Goal: Task Accomplishment & Management: Use online tool/utility

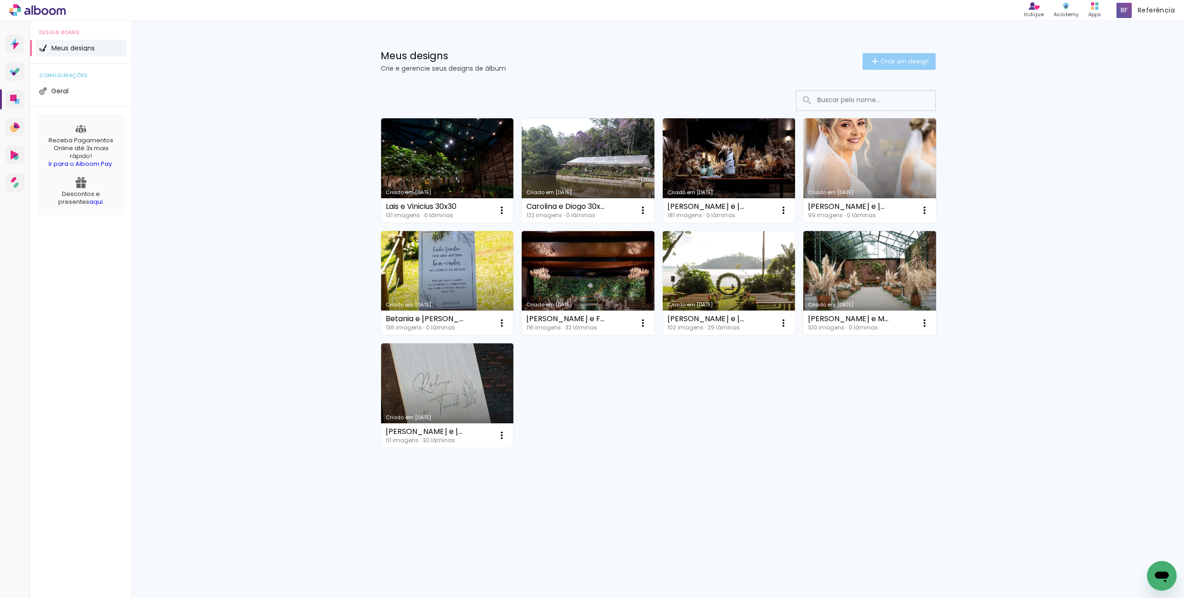
click at [466, 68] on paper-button "Criar um design" at bounding box center [898, 61] width 73 height 17
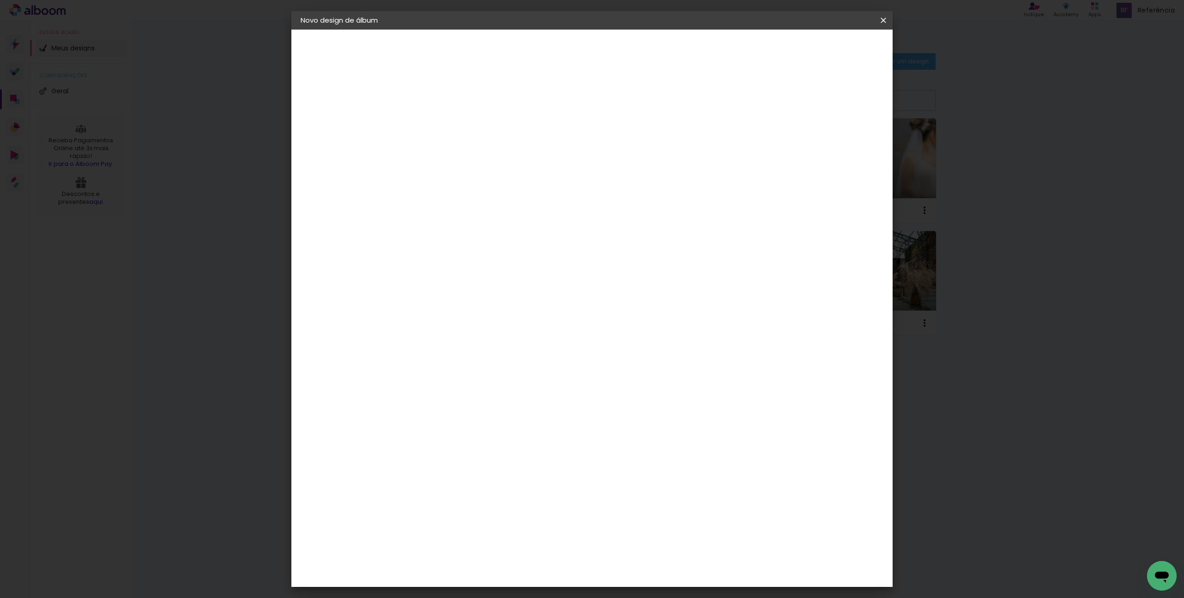
click at [452, 129] on input at bounding box center [452, 124] width 0 height 14
click at [466, 22] on iron-icon at bounding box center [883, 20] width 11 height 9
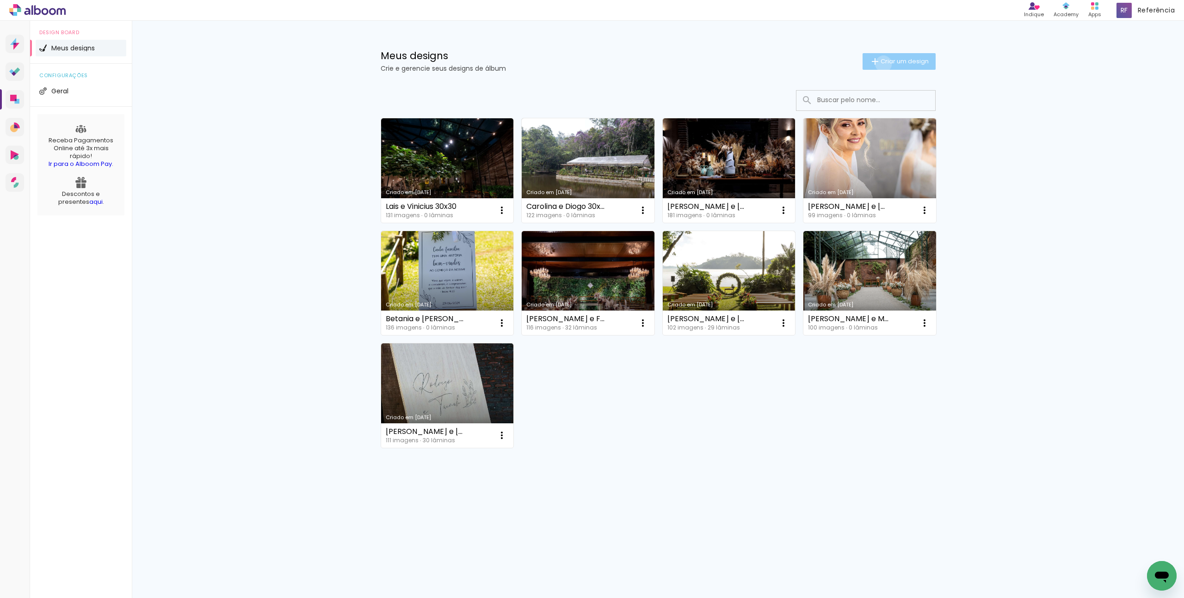
click at [466, 64] on span "Criar um design" at bounding box center [904, 61] width 48 height 6
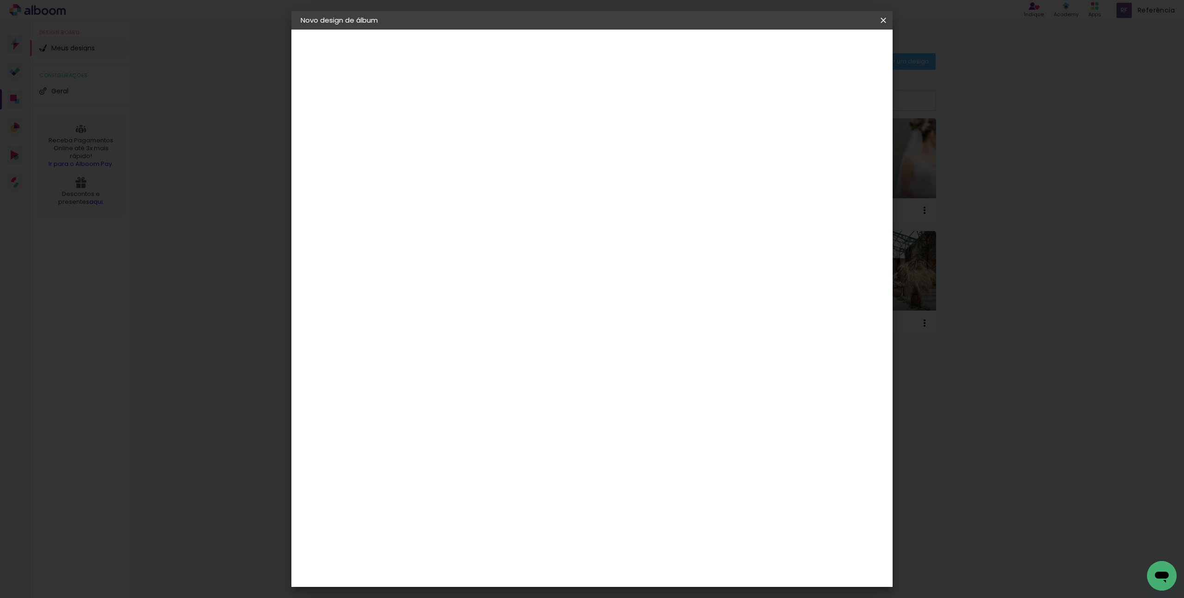
click at [452, 129] on input at bounding box center [452, 124] width 0 height 14
type input "[PERSON_NAME] e [PERSON_NAME] 30x30"
type paper-input "[PERSON_NAME] e [PERSON_NAME] 30x30"
click at [466, 49] on paper-button "Avançar" at bounding box center [523, 49] width 45 height 16
click at [466, 178] on input at bounding box center [475, 176] width 93 height 12
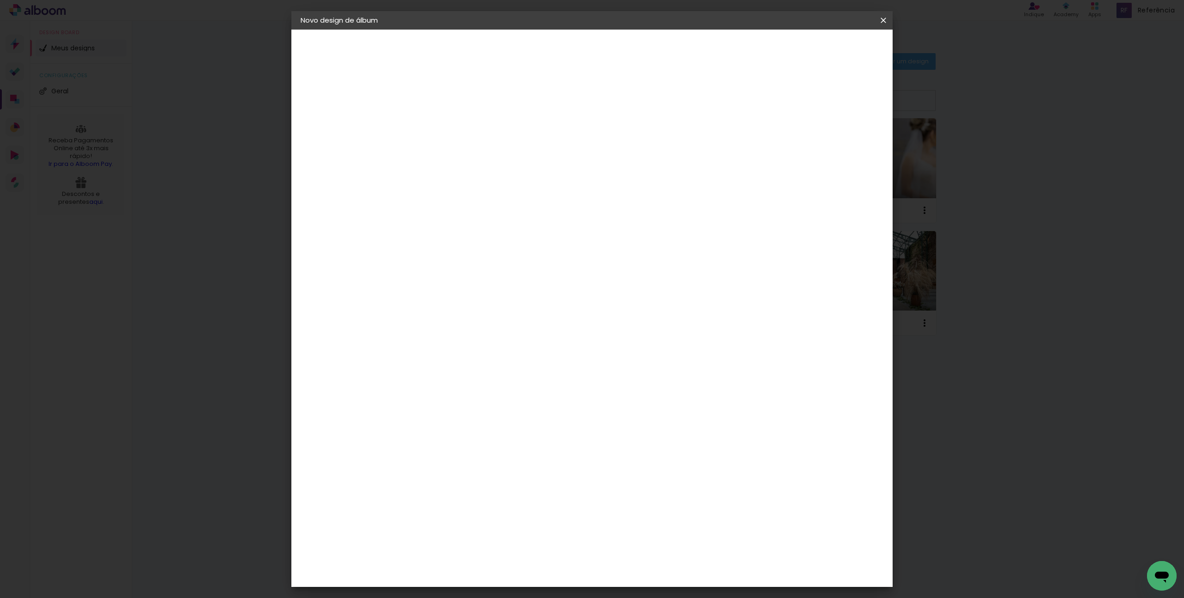
type input "sheki"
type paper-input "sheki"
click at [466, 208] on div "Shekinah" at bounding box center [462, 208] width 33 height 7
click at [466, 45] on paper-button "Avançar" at bounding box center [577, 49] width 45 height 16
click at [466, 253] on span "30 × 30" at bounding box center [492, 506] width 43 height 19
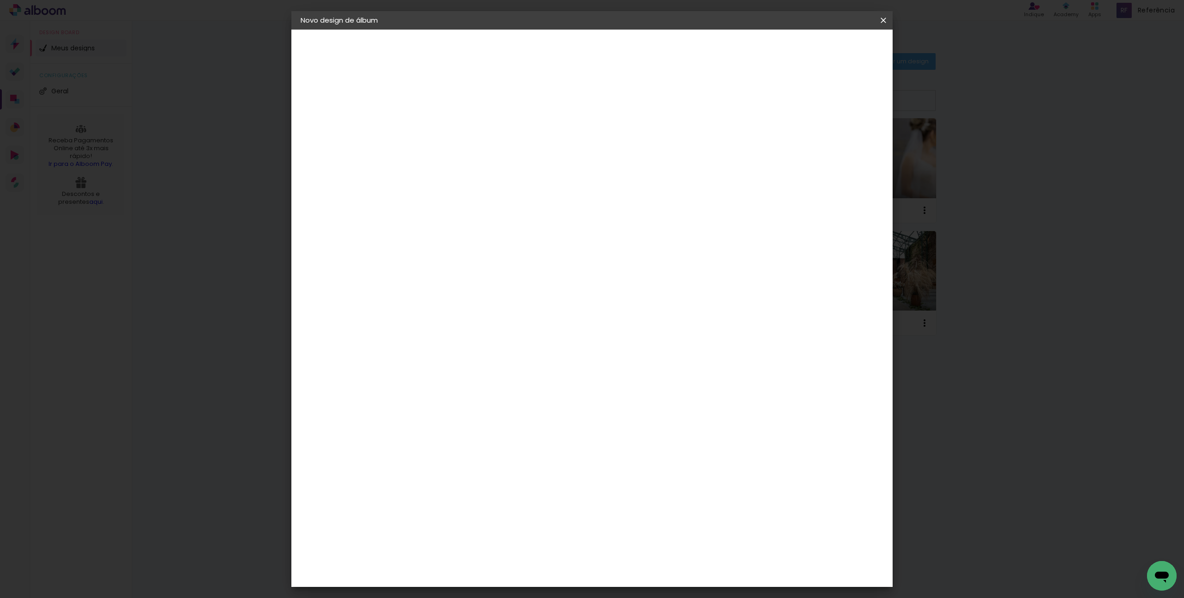
click at [0, 0] on slot "Avançar" at bounding box center [0, 0] width 0 height 0
click at [466, 103] on div at bounding box center [769, 100] width 8 height 8
type paper-checkbox "on"
click at [466, 52] on span "Iniciar design" at bounding box center [804, 49] width 42 height 6
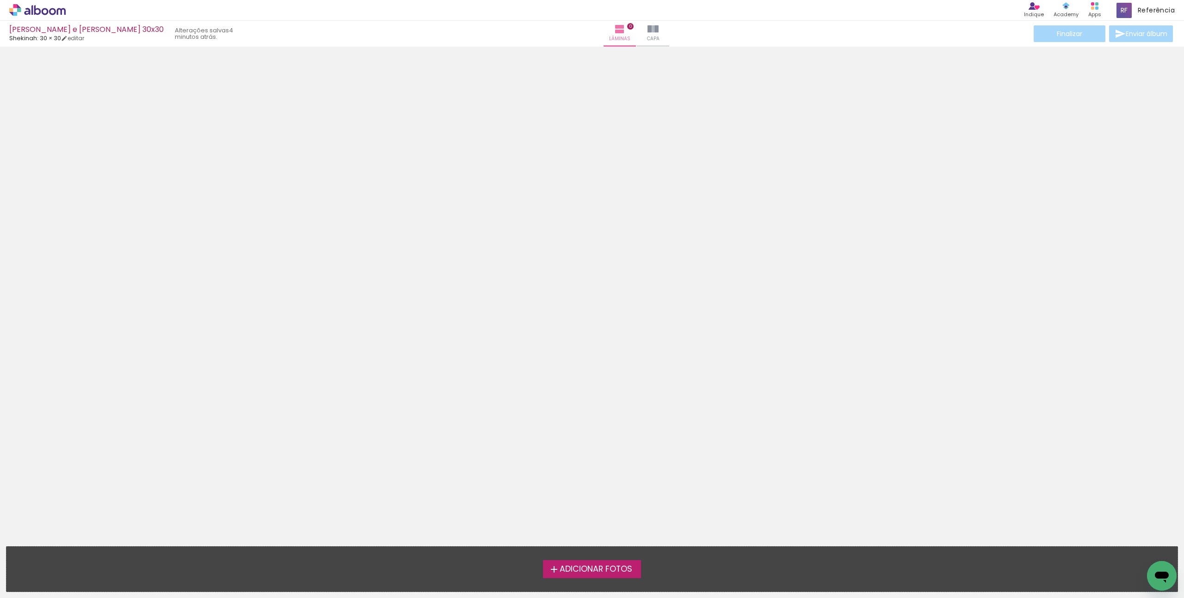
click at [466, 253] on span "Adicionar Fotos" at bounding box center [595, 569] width 73 height 8
click at [0, 0] on input "file" at bounding box center [0, 0] width 0 height 0
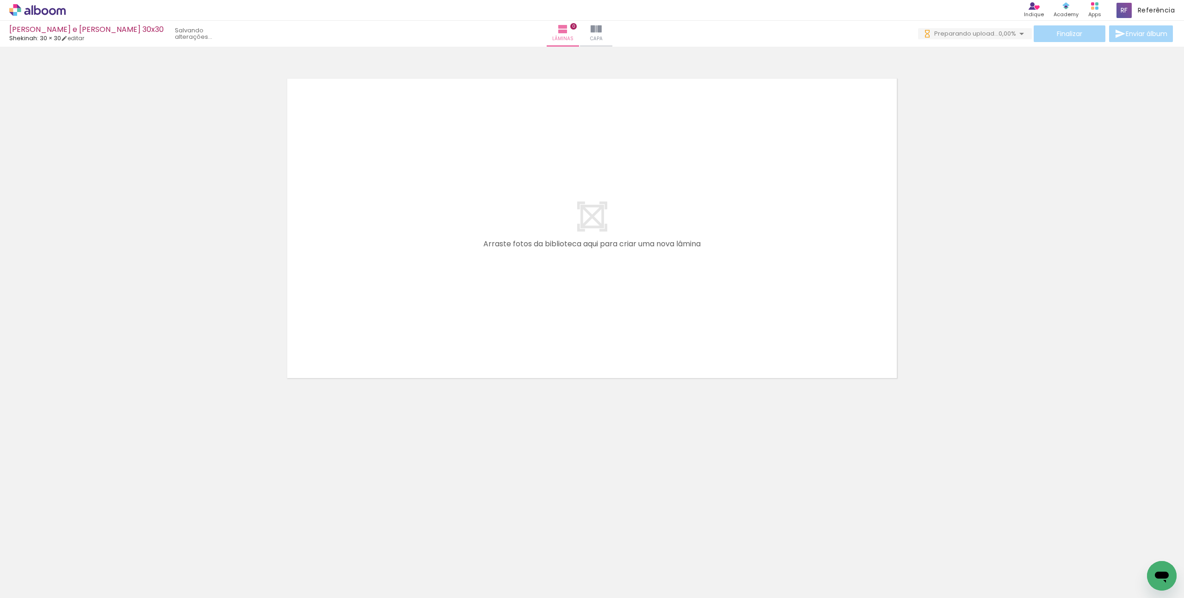
click at [95, 253] on div at bounding box center [93, 567] width 46 height 31
